Goal: Information Seeking & Learning: Learn about a topic

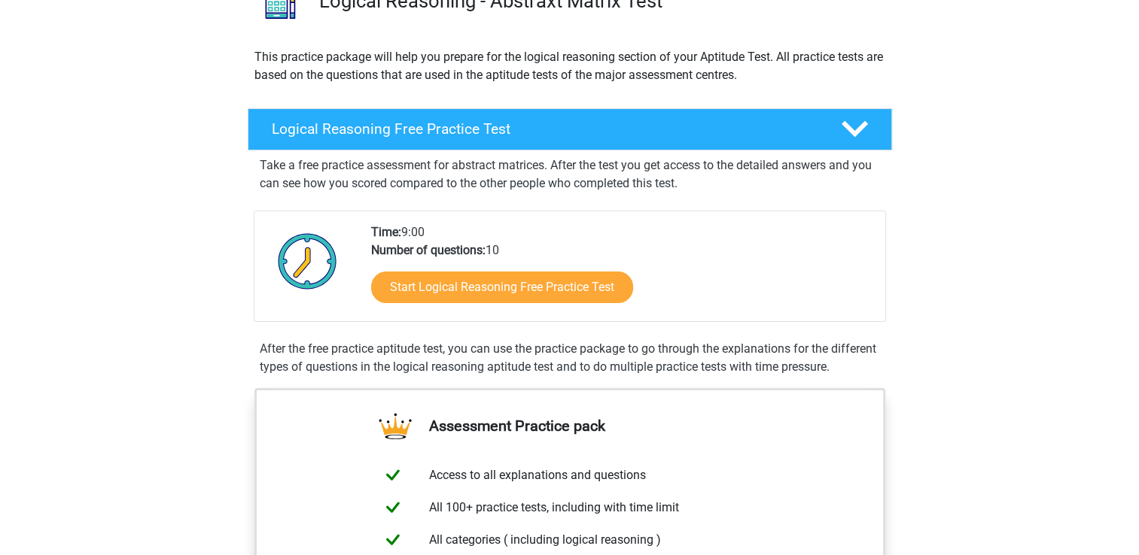
scroll to position [141, 0]
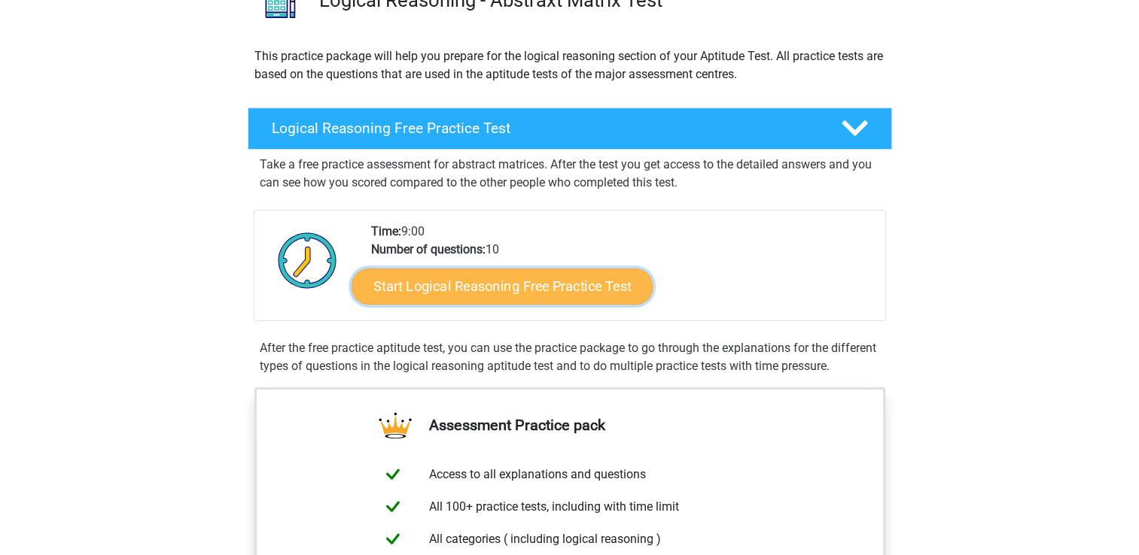
click at [470, 275] on link "Start Logical Reasoning Free Practice Test" at bounding box center [501, 286] width 301 height 36
